Goal: Transaction & Acquisition: Purchase product/service

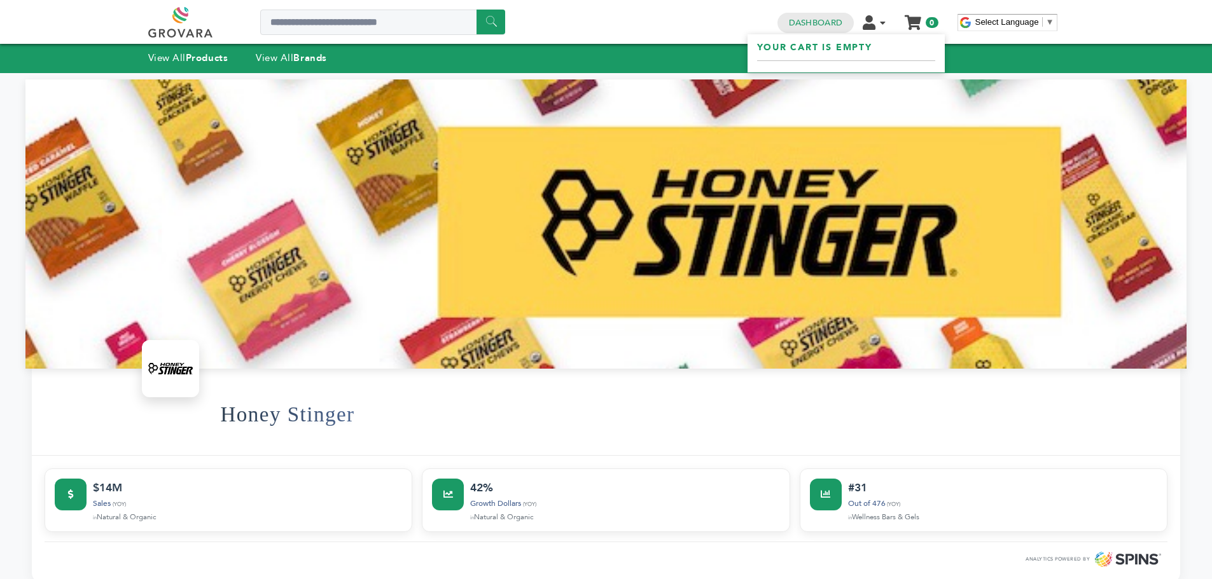
click at [913, 19] on link "My Cart" at bounding box center [912, 17] width 15 height 13
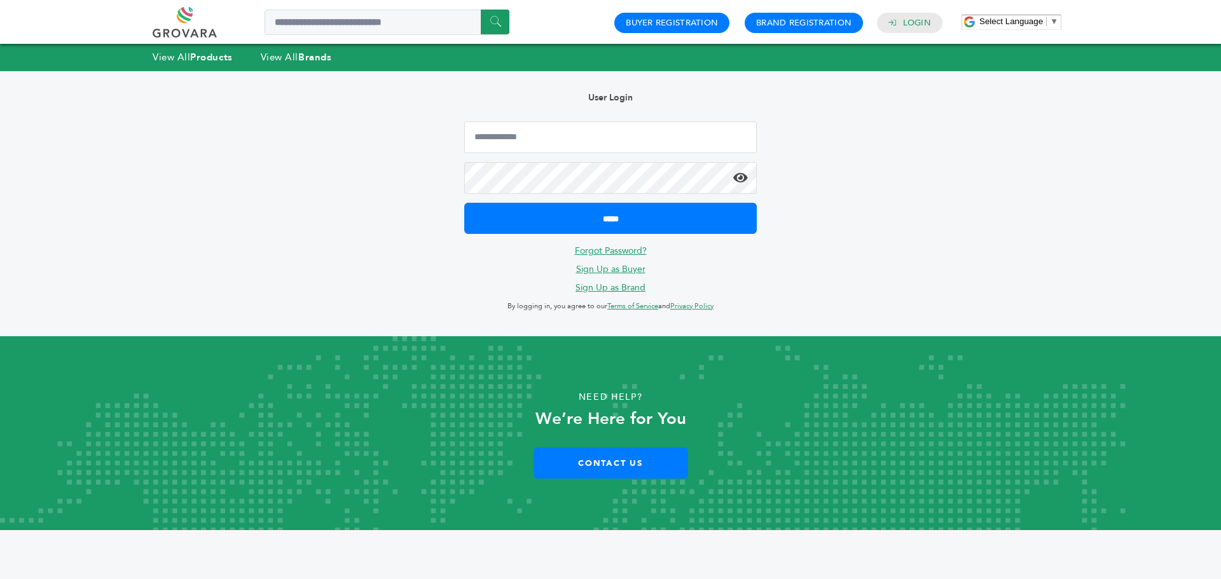
click at [537, 154] on form "*****" at bounding box center [610, 177] width 293 height 113
click at [539, 144] on input "Email Address" at bounding box center [610, 137] width 293 height 32
type input "**********"
click at [742, 179] on icon at bounding box center [740, 178] width 15 height 13
click at [745, 177] on icon at bounding box center [740, 178] width 15 height 13
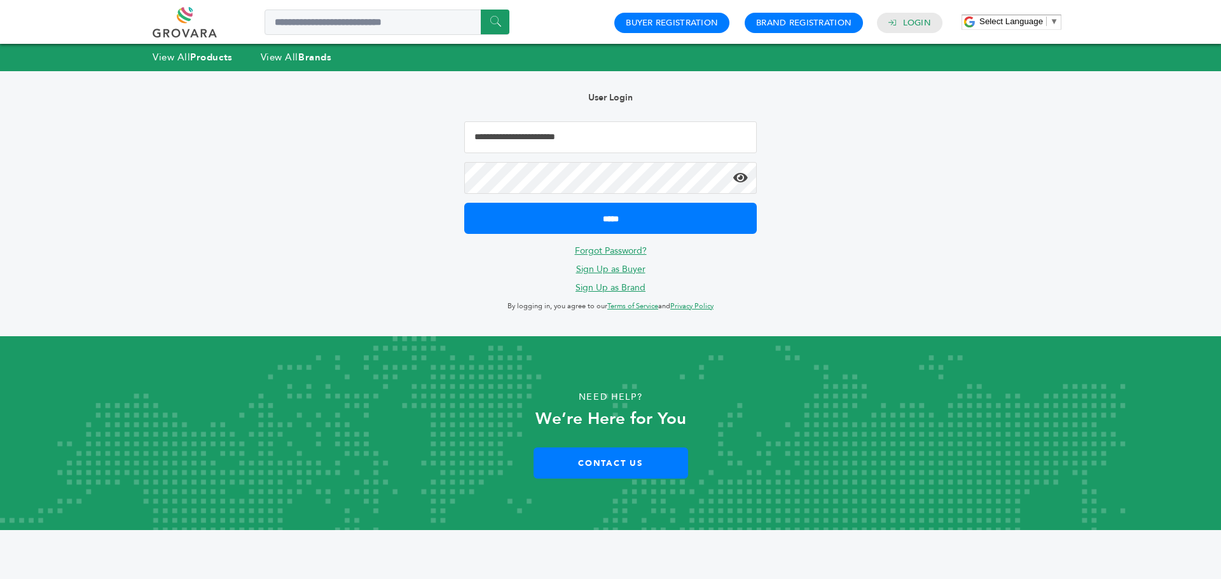
click at [735, 172] on icon at bounding box center [740, 178] width 15 height 13
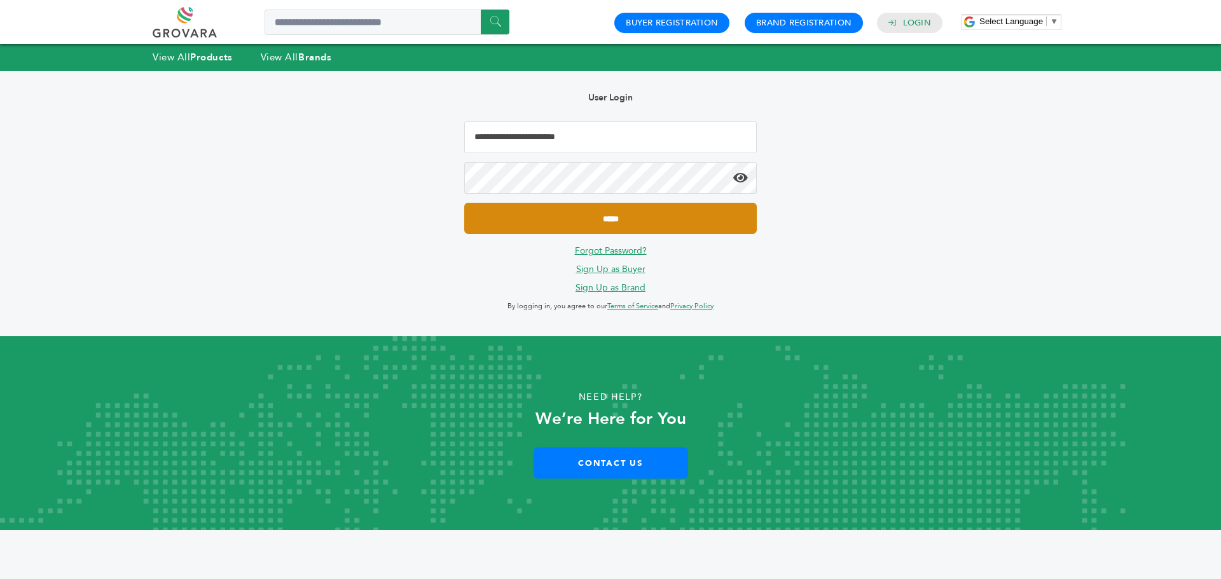
click at [691, 208] on input "*****" at bounding box center [610, 218] width 293 height 31
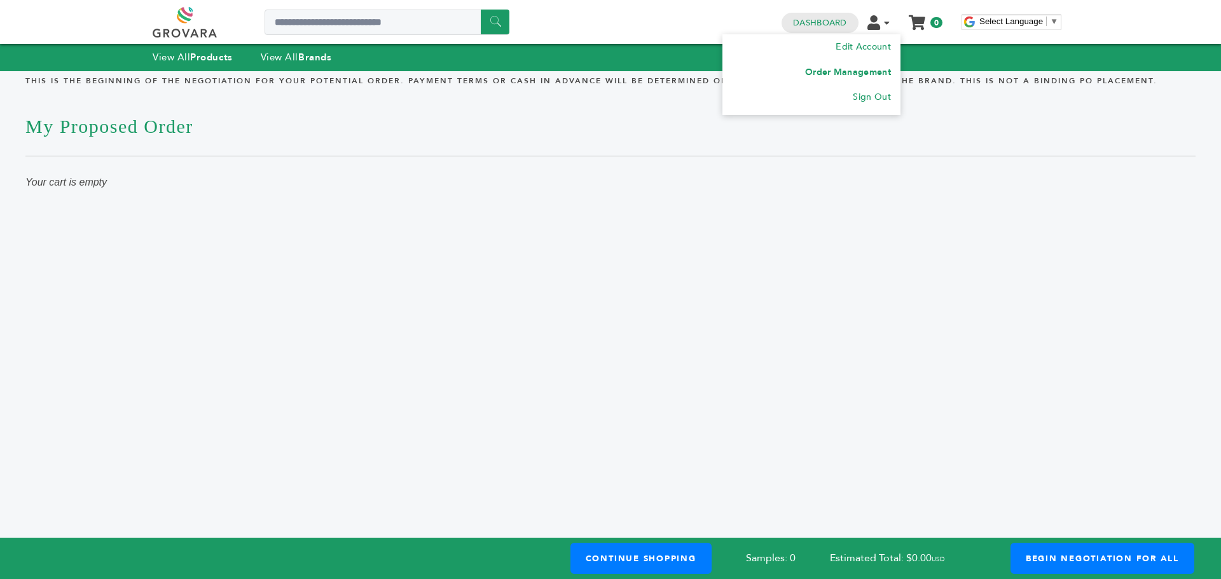
click at [860, 71] on link "Order Management" at bounding box center [848, 72] width 86 height 12
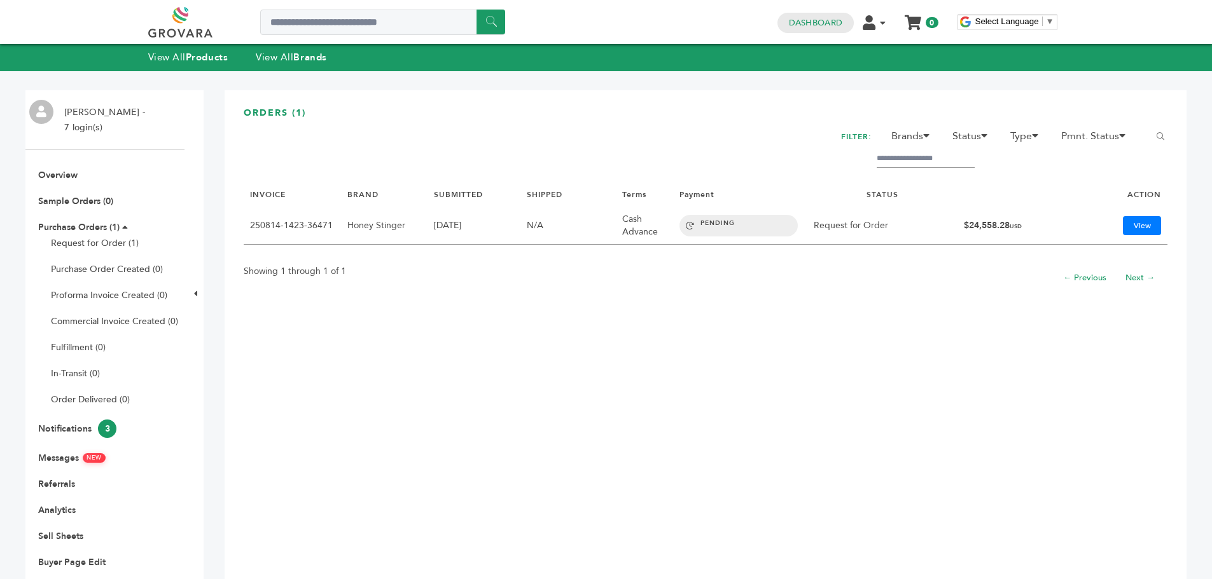
click at [294, 224] on link "250814-1423-36471" at bounding box center [291, 225] width 83 height 12
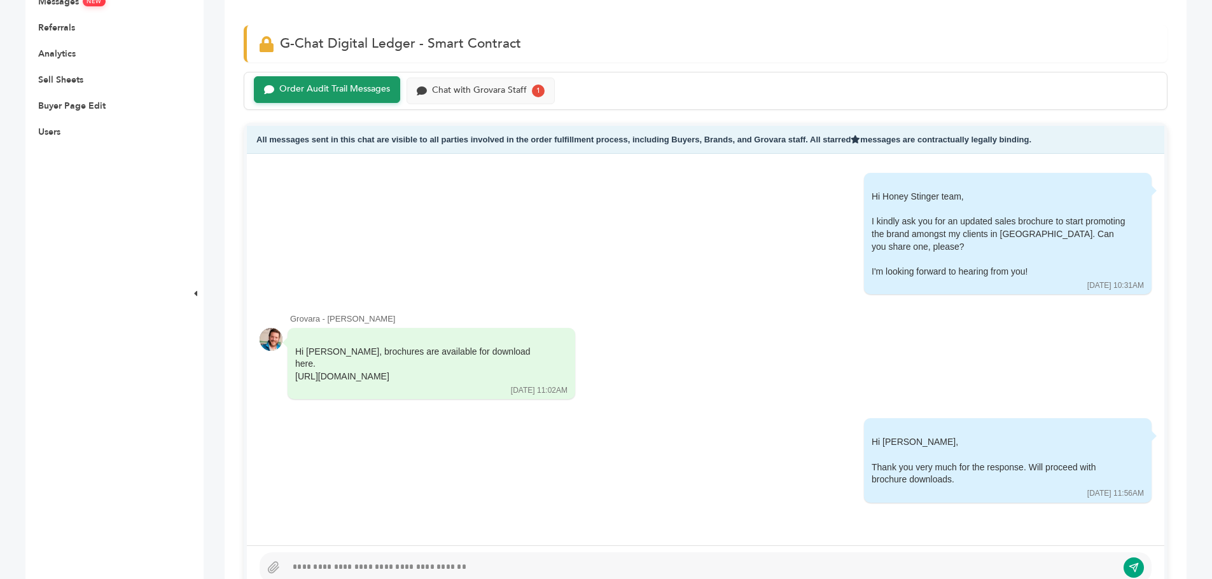
scroll to position [572, 0]
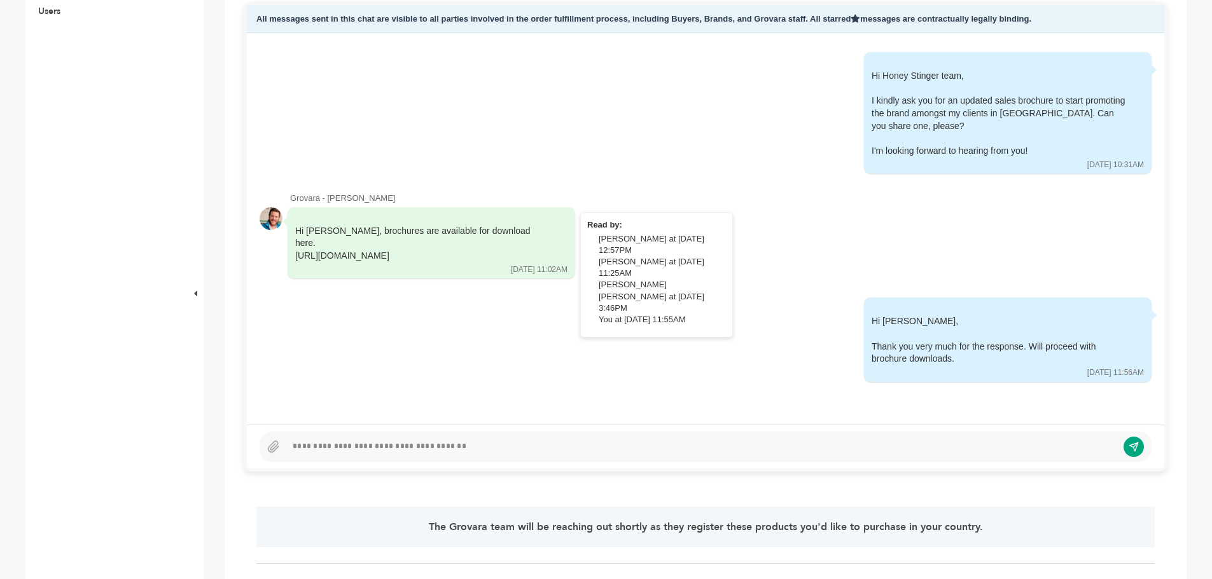
drag, startPoint x: 295, startPoint y: 242, endPoint x: 521, endPoint y: 246, distance: 225.8
click at [521, 246] on div "Hi Isaac, brochures are available for download here. https://grovara.com/platfo…" at bounding box center [430, 243] width 287 height 72
copy div "https://grovara.com/platform/sellers/brands/honey-stinger"
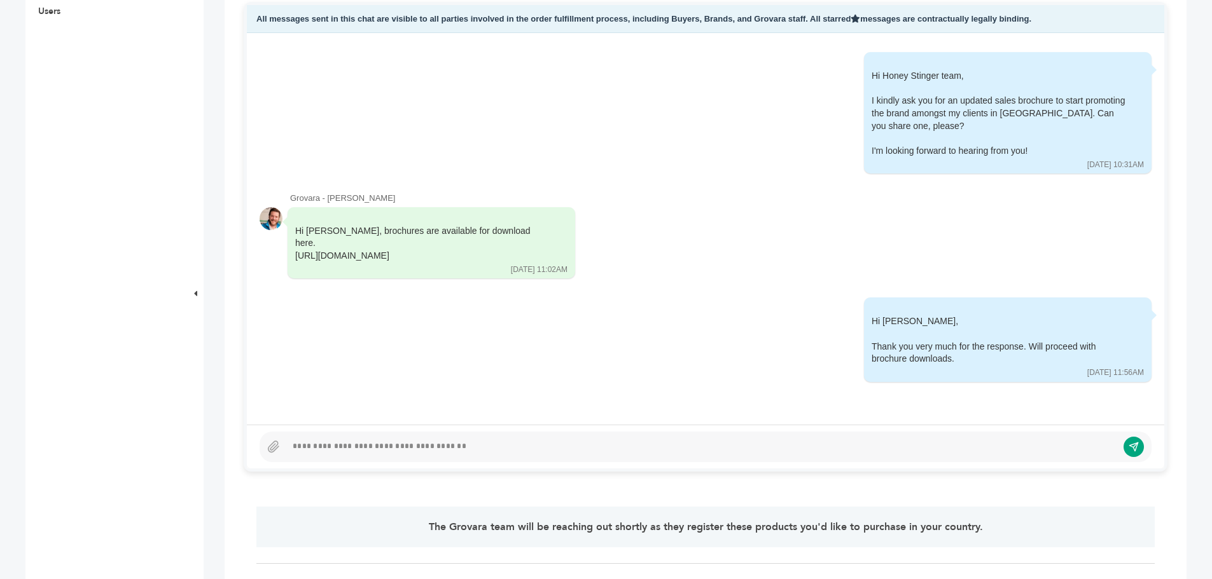
scroll to position [64, 0]
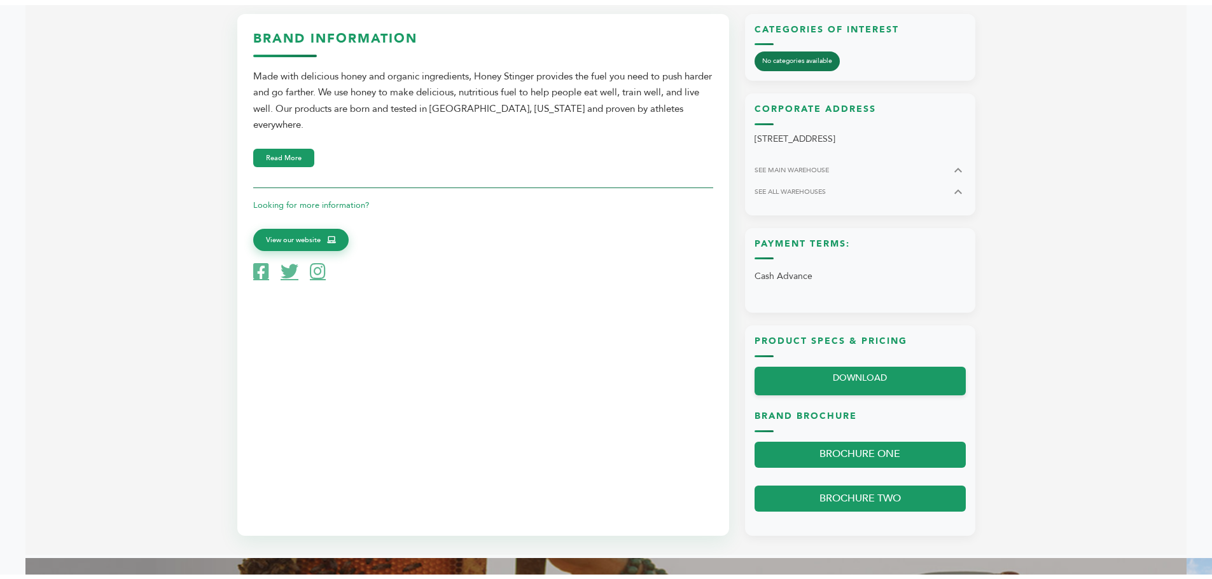
scroll to position [636, 0]
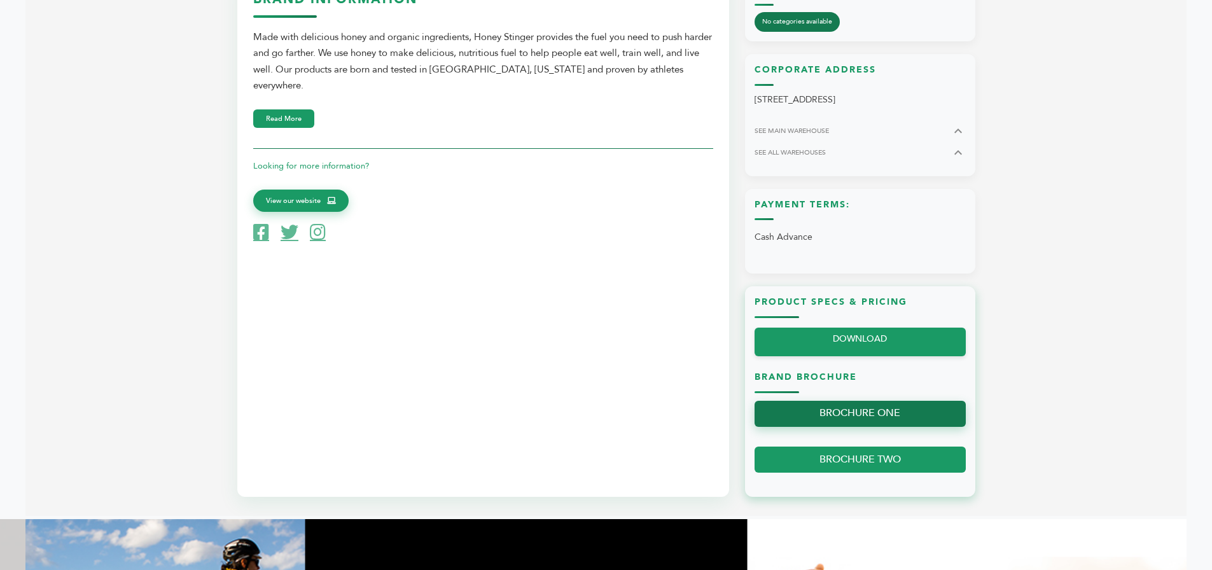
click at [841, 417] on link "BROCHURE ONE" at bounding box center [859, 414] width 211 height 26
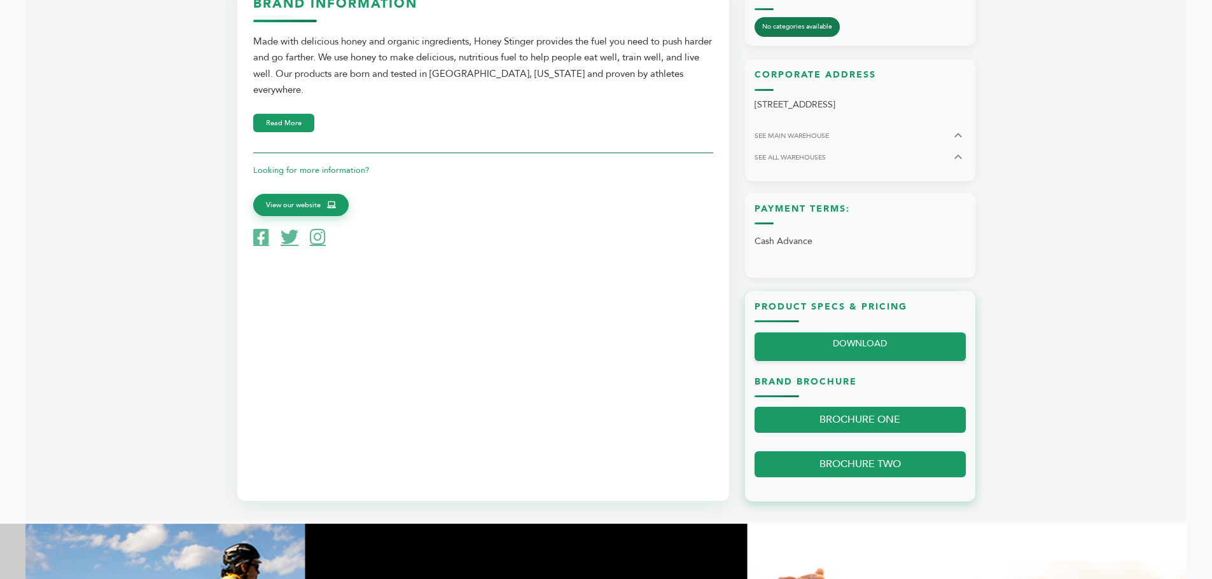
click at [797, 448] on div "Product Specs & Pricing DOWNLOAD Brand Brochure BROCHURE ONE BROCHURE TWO" at bounding box center [860, 396] width 230 height 211
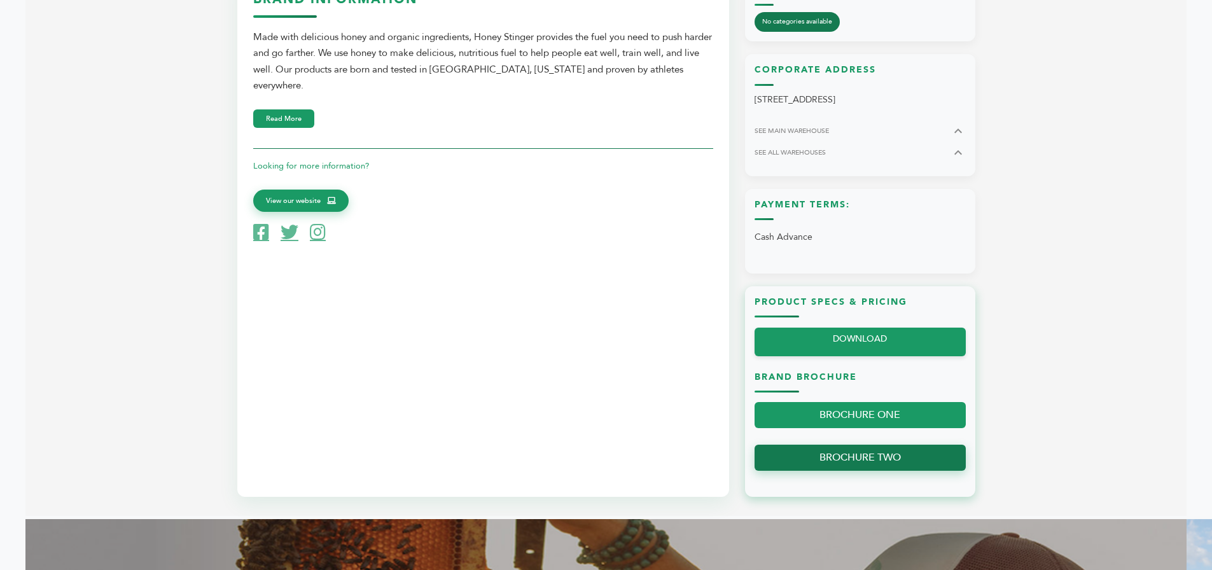
click at [799, 452] on link "BROCHURE TWO" at bounding box center [859, 458] width 211 height 26
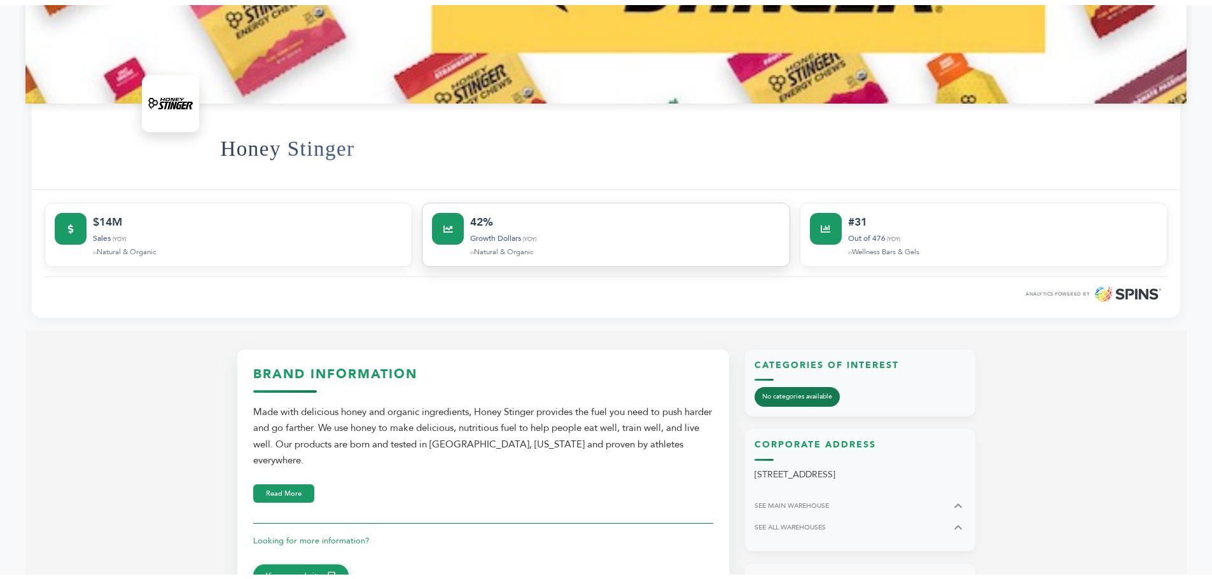
scroll to position [0, 0]
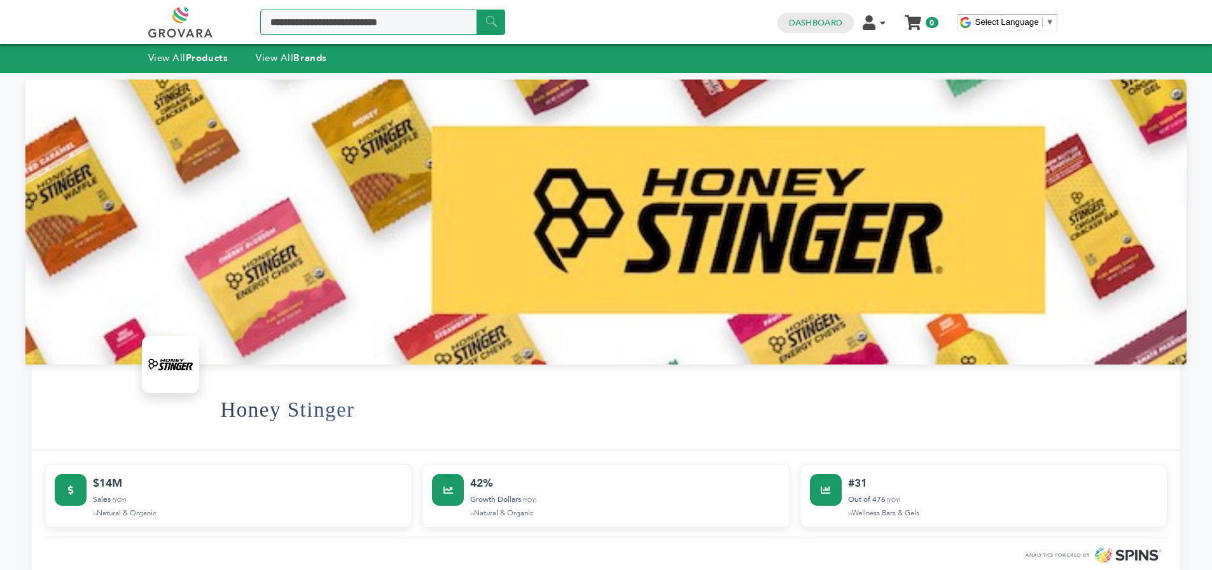
click at [308, 19] on input "Search a product or brand..." at bounding box center [382, 22] width 245 height 25
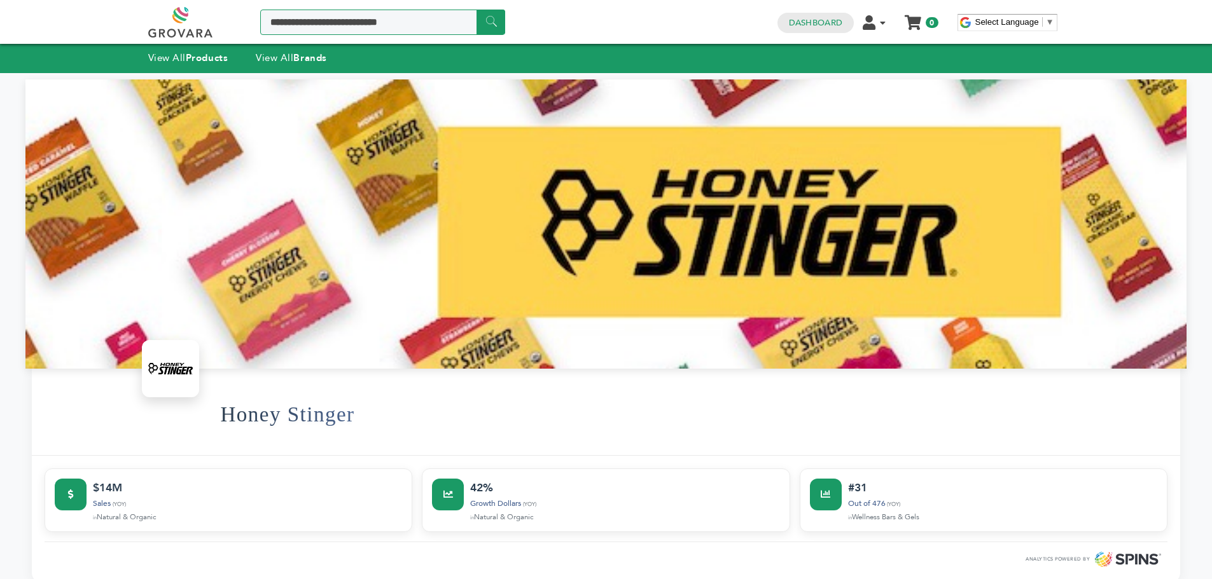
type input "**********"
click at [492, 25] on input "******" at bounding box center [490, 22] width 29 height 25
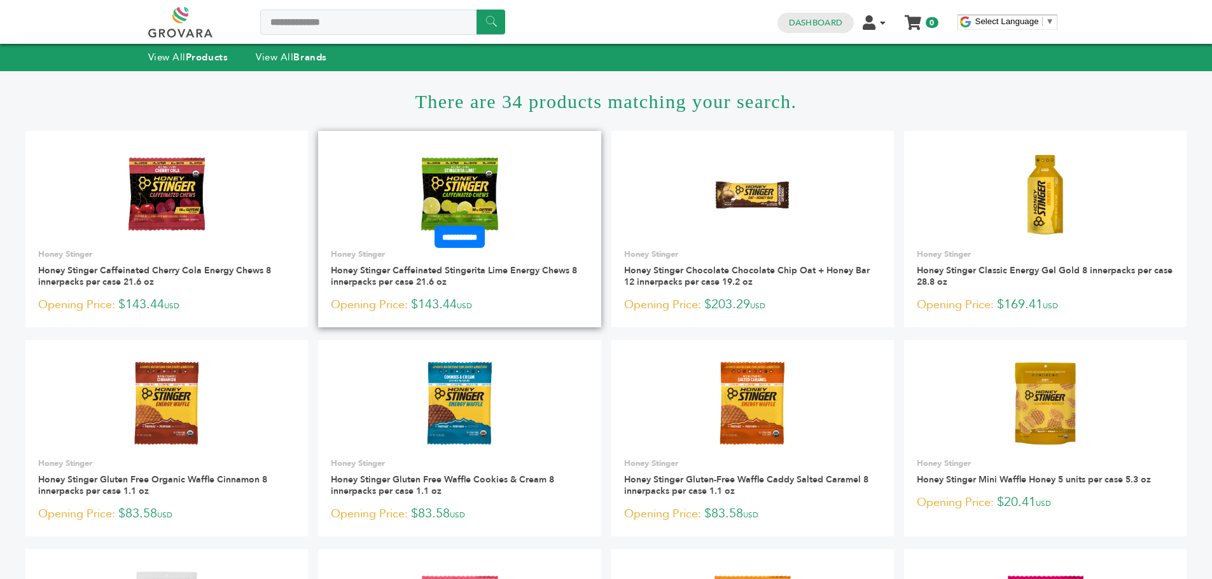
scroll to position [64, 0]
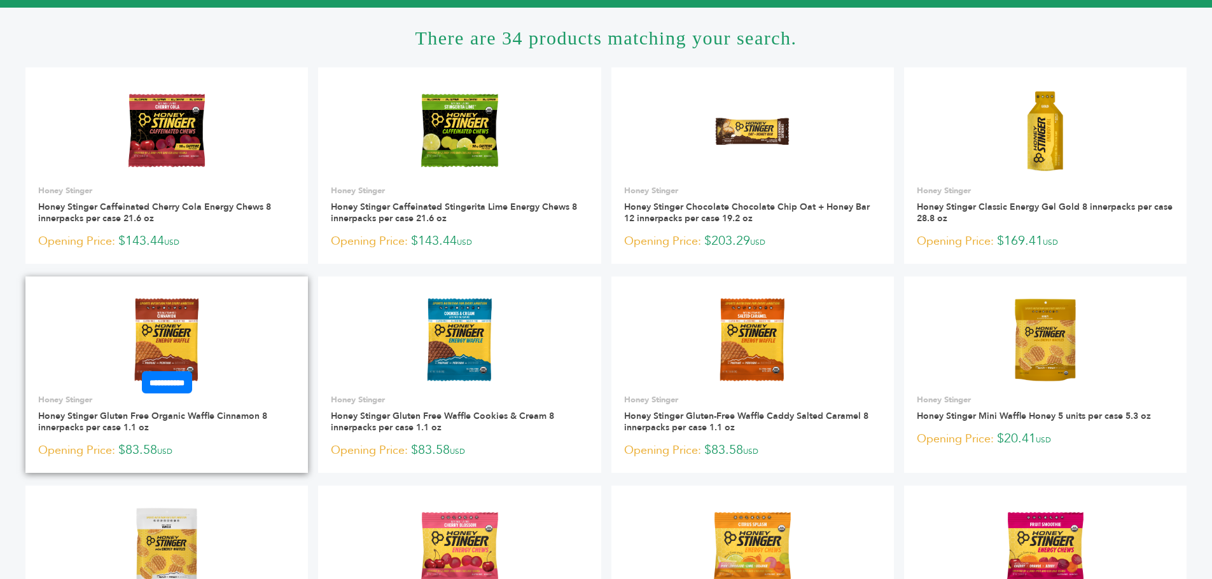
click at [218, 336] on link at bounding box center [166, 340] width 282 height 108
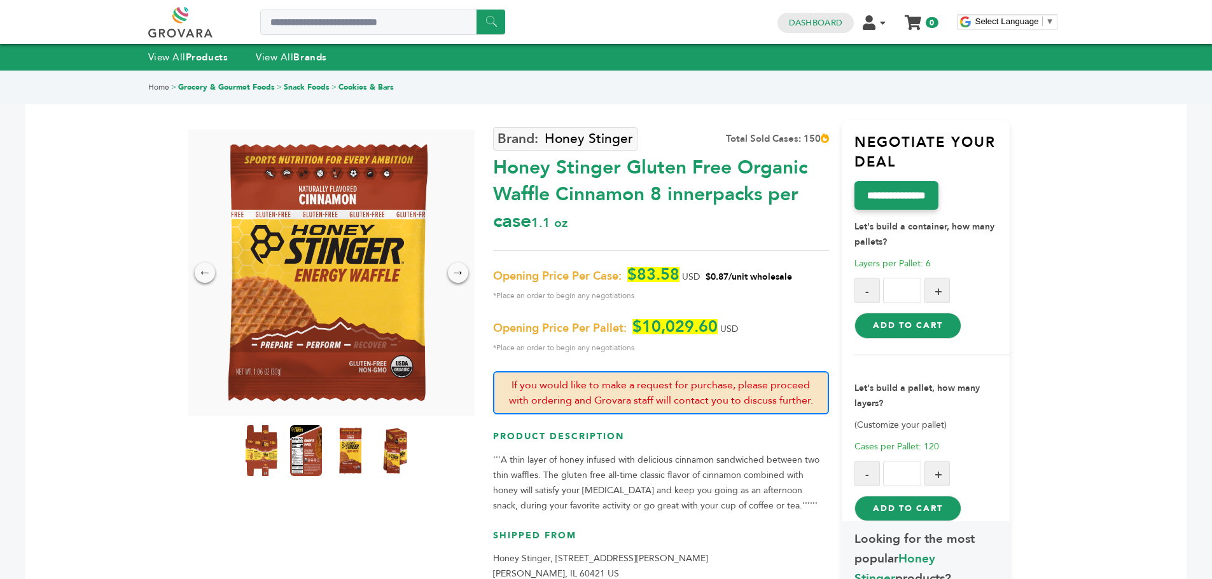
click at [924, 326] on button "Add to Cart" at bounding box center [907, 325] width 106 height 25
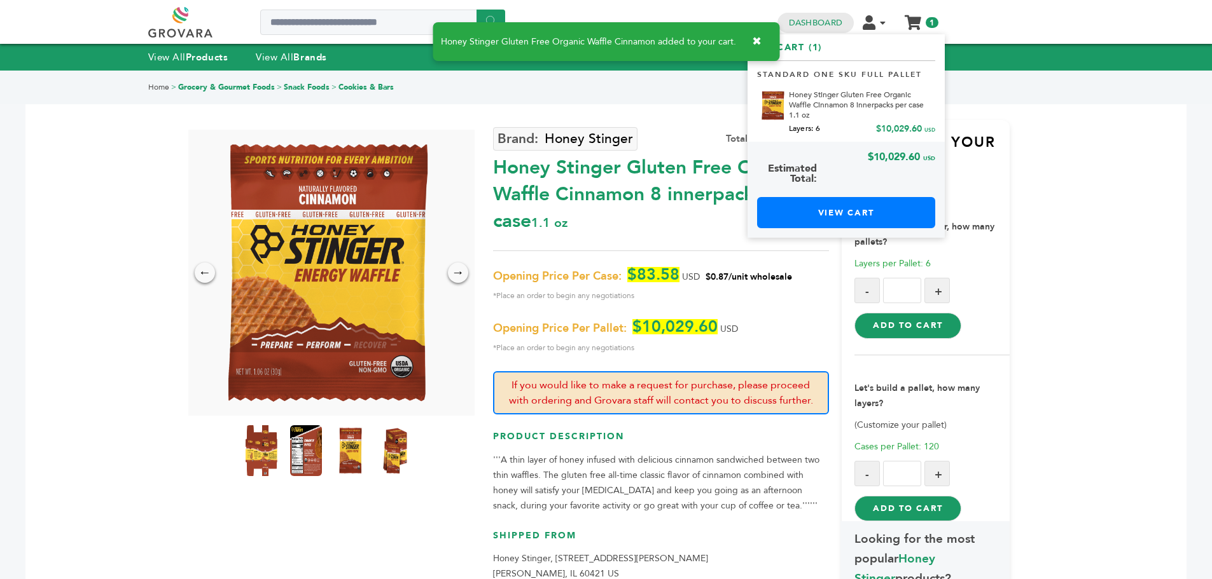
click at [917, 23] on link "My Cart" at bounding box center [912, 17] width 15 height 13
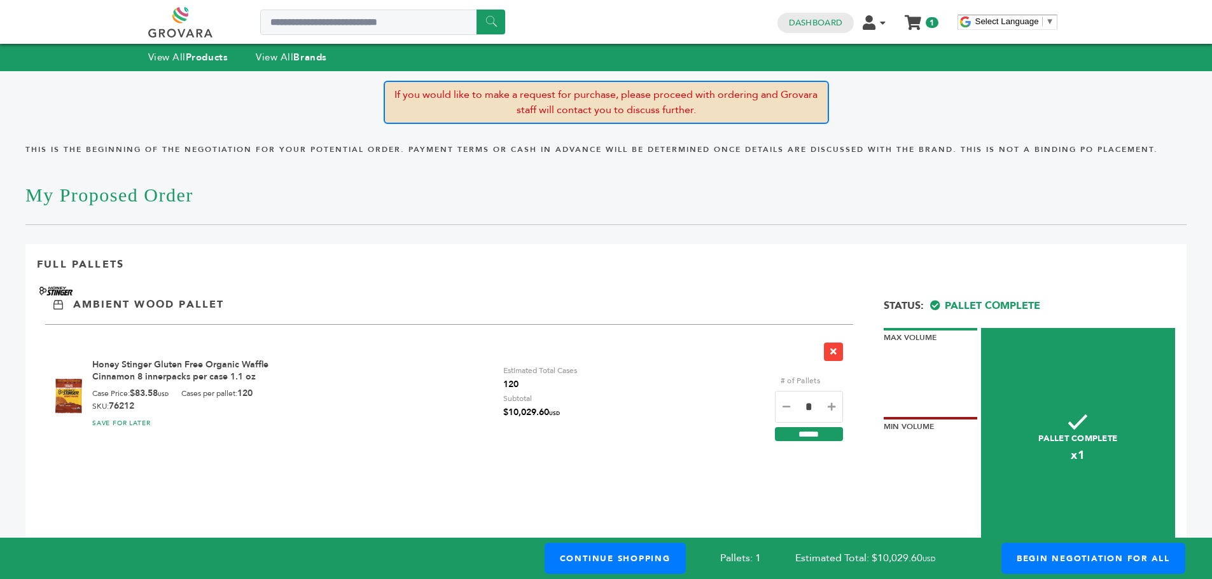
click at [786, 405] on icon at bounding box center [786, 407] width 8 height 9
type input "*"
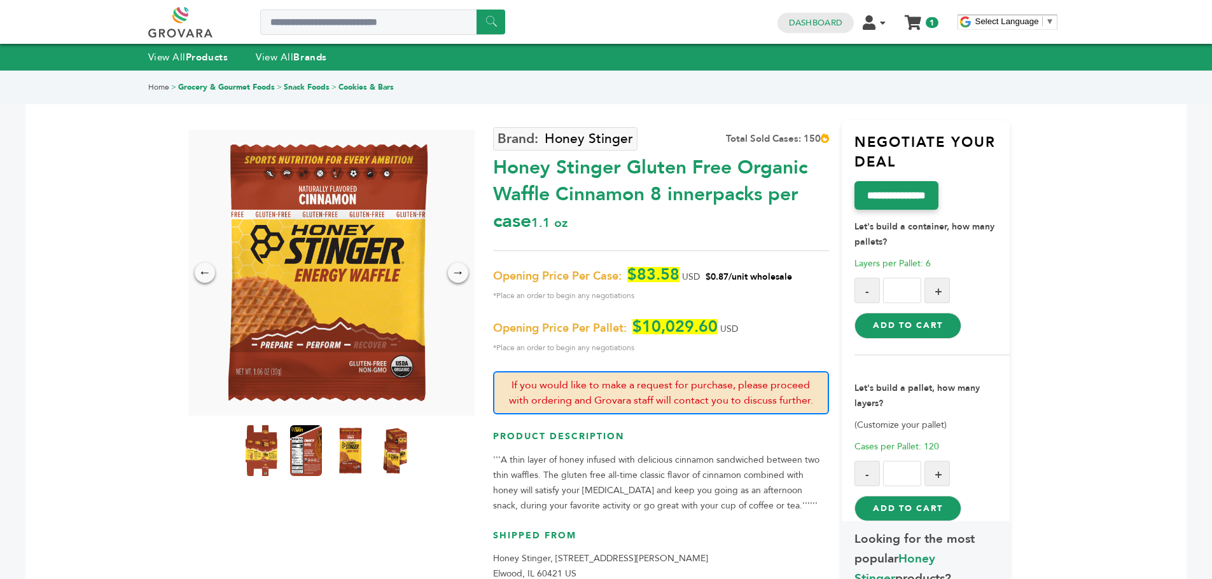
click at [890, 508] on button "Add to Cart" at bounding box center [907, 508] width 106 height 25
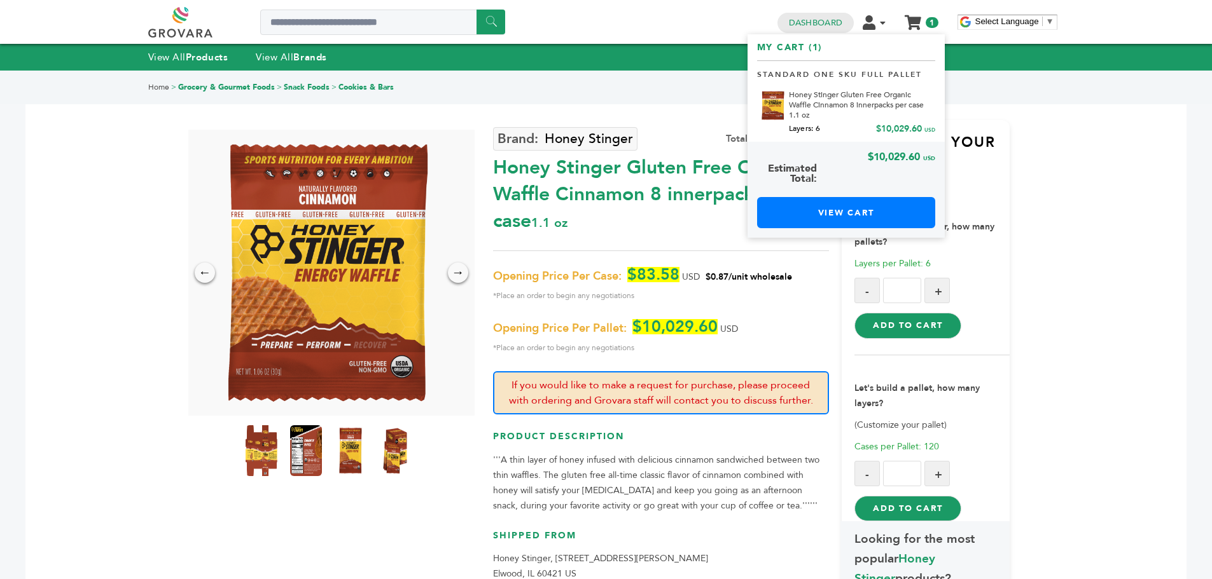
click at [908, 27] on icon at bounding box center [912, 22] width 17 height 15
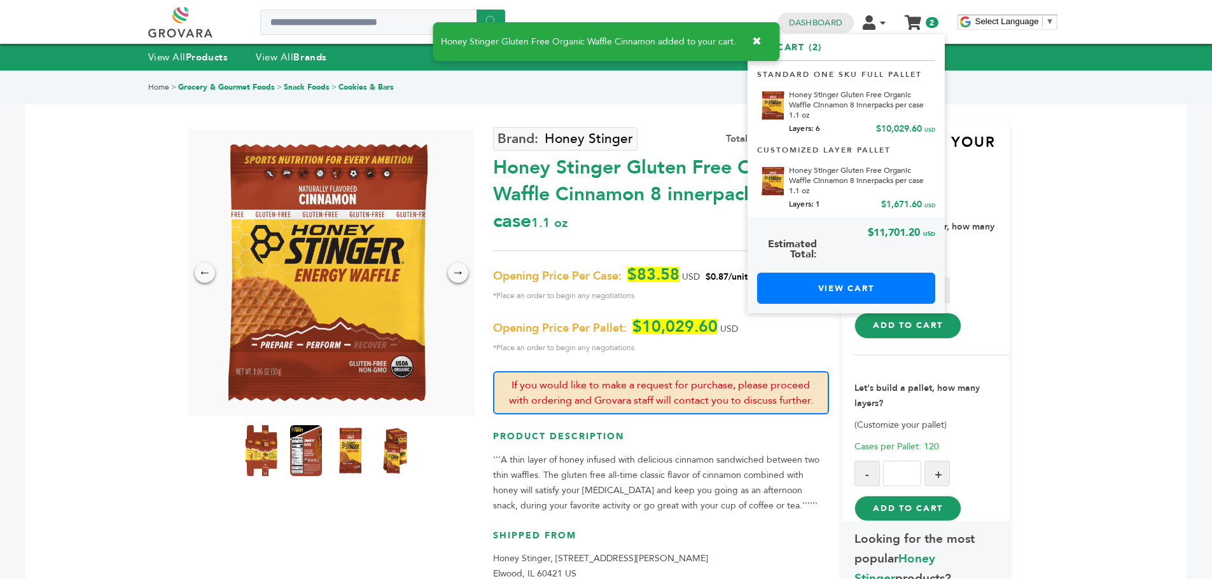
click at [908, 17] on link "My Cart" at bounding box center [912, 17] width 15 height 13
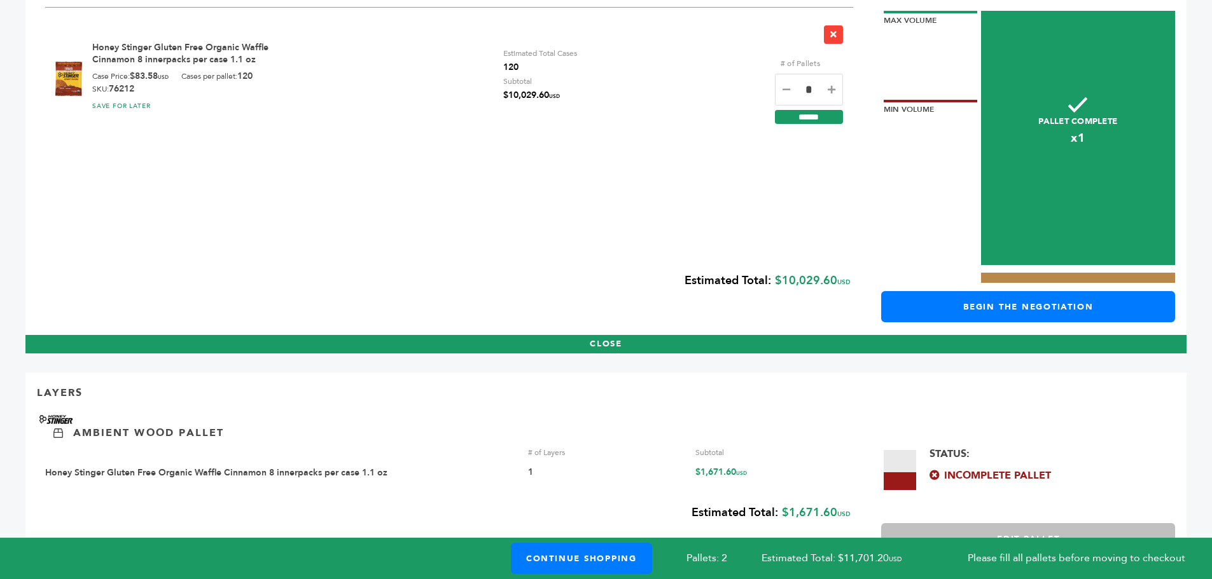
scroll to position [307, 0]
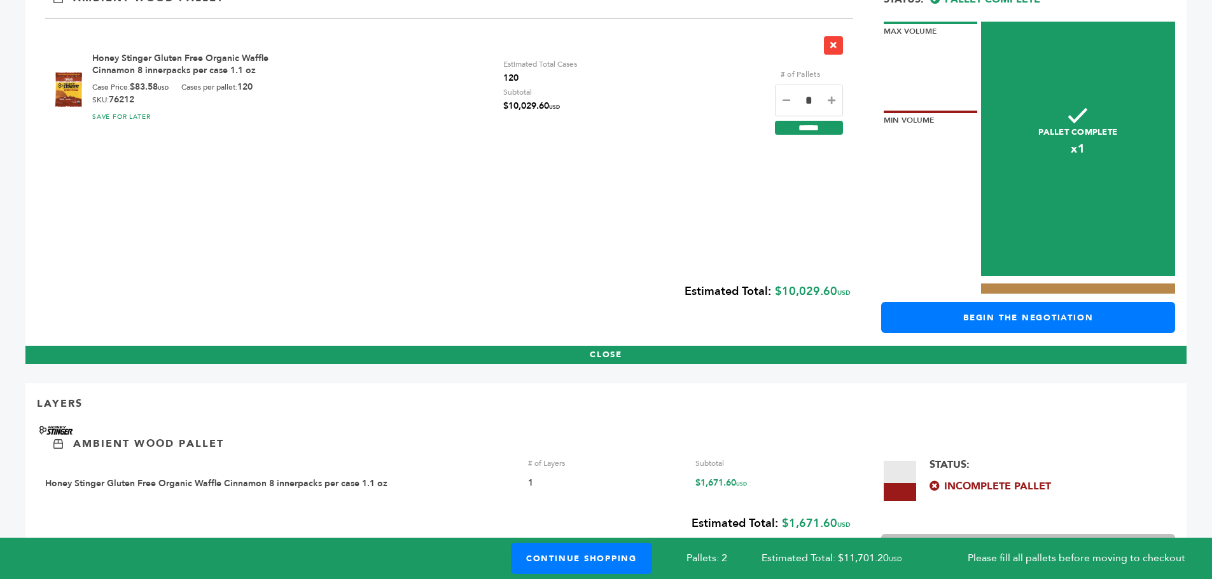
click at [787, 100] on icon at bounding box center [786, 100] width 8 height 9
type input "*"
click at [802, 132] on input "******" at bounding box center [809, 128] width 68 height 14
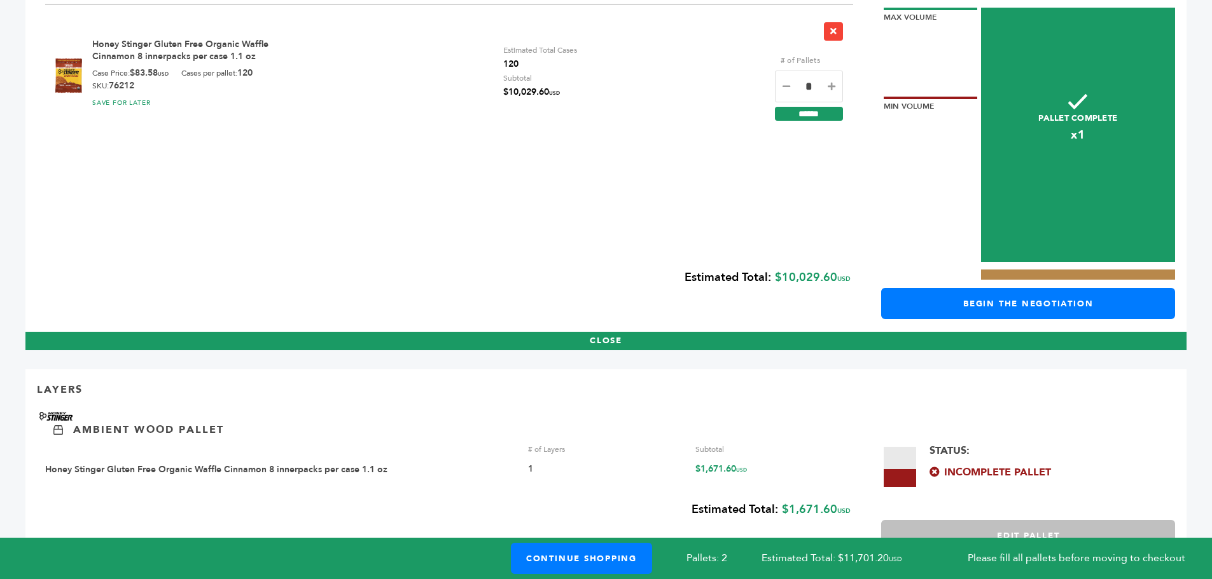
scroll to position [342, 0]
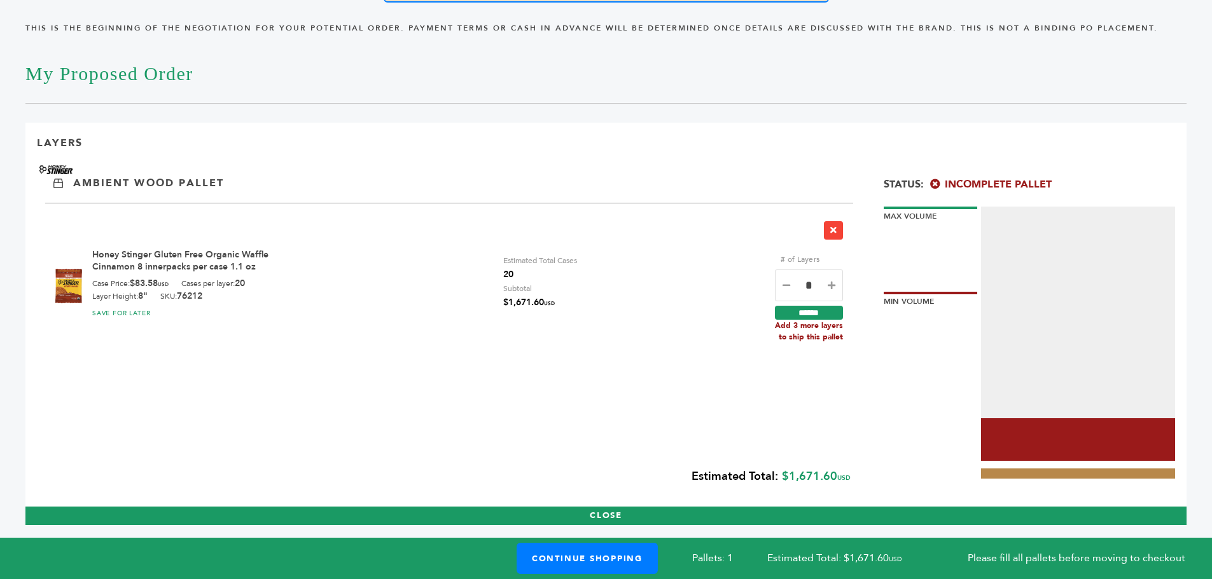
scroll to position [121, 0]
